Goal: Navigation & Orientation: Go to known website

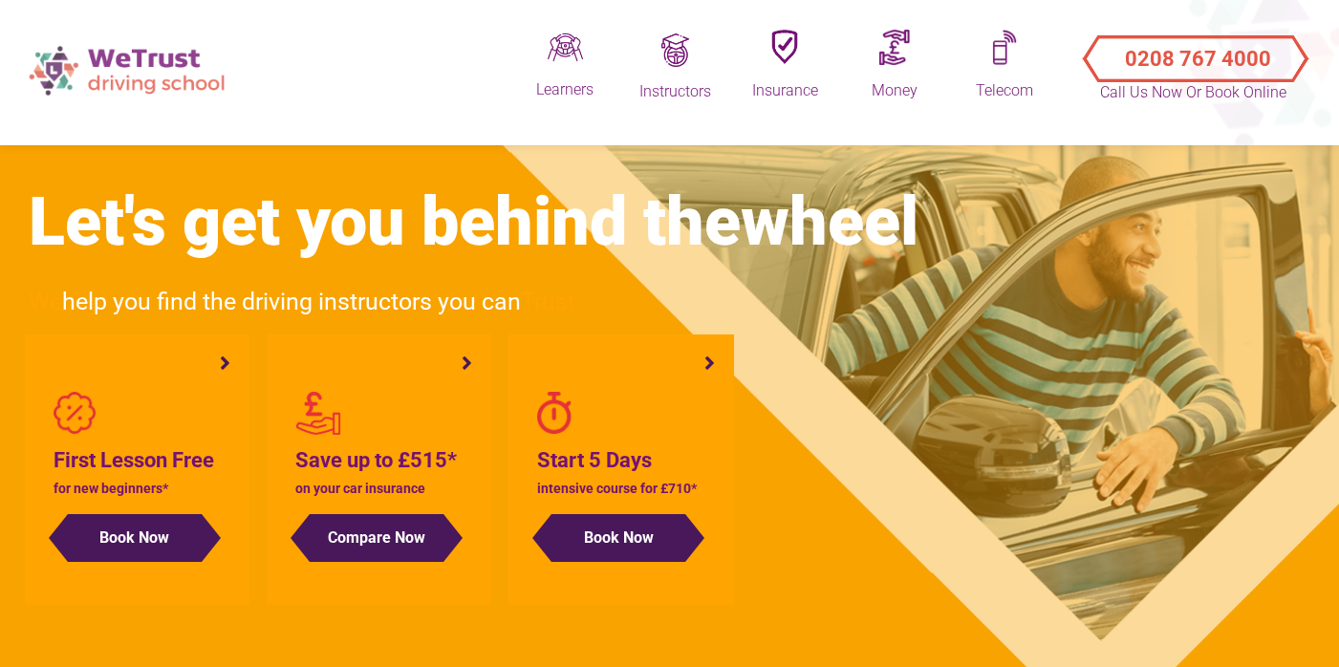
click at [140, 65] on img at bounding box center [129, 70] width 220 height 68
